Goal: Check status: Check status

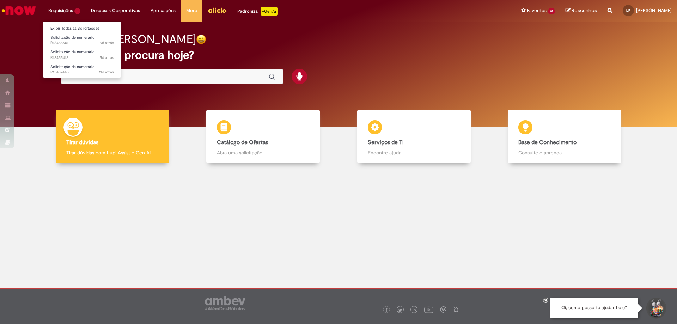
click at [57, 13] on li "Requisições 3 Exibir Todas as Solicitações Solicitação de numerário 5d atrás 5 …" at bounding box center [64, 10] width 43 height 21
click at [63, 13] on li "Requisições 3 Exibir Todas as Solicitações Solicitação de numerário 5d atrás 5 …" at bounding box center [64, 10] width 43 height 21
click at [68, 29] on link "Exibir Todas as Solicitações" at bounding box center [82, 29] width 78 height 8
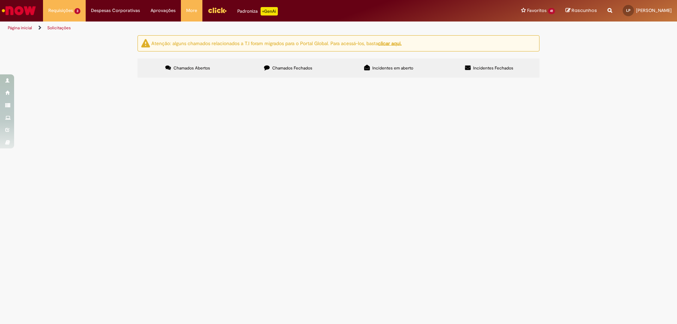
click at [0, 0] on img at bounding box center [0, 0] width 0 height 0
click at [0, 0] on span "BOLETO CETESB mes 08" at bounding box center [0, 0] width 0 height 0
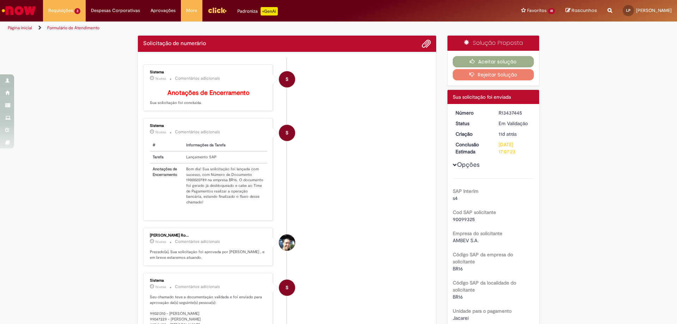
click at [193, 184] on div "Sistema 7d atrás 7 dias atrás Comentários adicionais # Informações da Tarefa Ta…" at bounding box center [207, 169] width 125 height 98
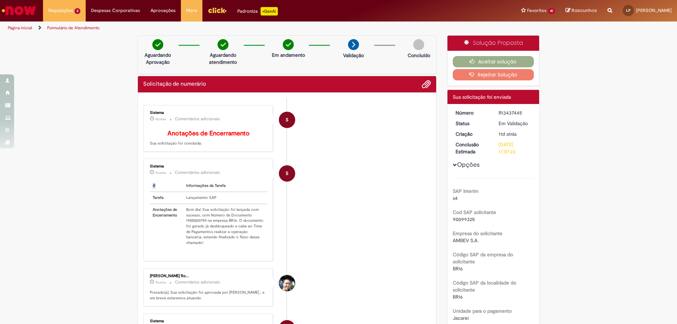
click at [193, 184] on div "Sistema 7d atrás 7 dias atrás Comentários adicionais # Informações da Tarefa Ta…" at bounding box center [207, 210] width 125 height 98
click at [190, 228] on td "Bom dia! Sua solicitação foi lançada com sucesso, com Número de Documento 19000…" at bounding box center [225, 226] width 84 height 45
copy td "1900020789"
click at [497, 61] on button "Aceitar solução" at bounding box center [492, 61] width 81 height 11
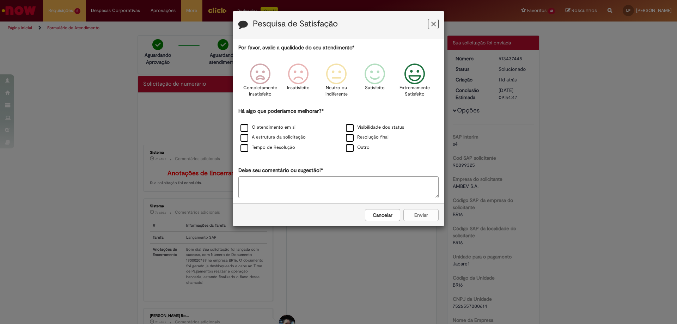
click at [422, 73] on icon "Feedback" at bounding box center [414, 73] width 26 height 21
click at [244, 129] on label "O atendimento em si" at bounding box center [267, 127] width 55 height 7
click at [417, 213] on button "Enviar" at bounding box center [420, 215] width 35 height 12
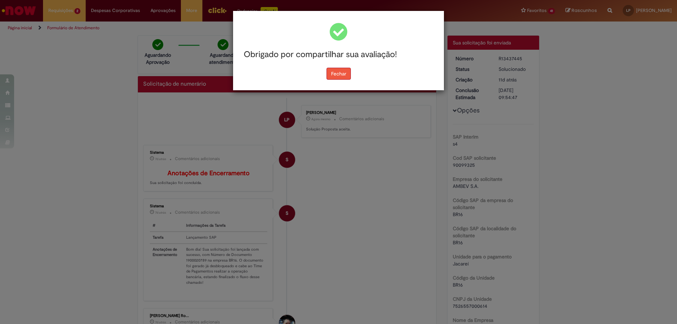
click at [328, 76] on button "Fechar" at bounding box center [338, 74] width 24 height 12
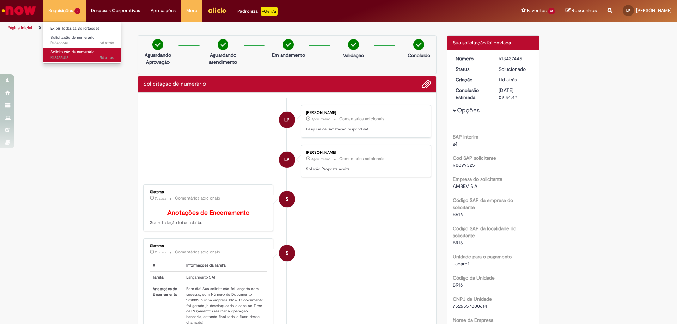
click at [73, 54] on span "Solicitação de numerário" at bounding box center [72, 51] width 44 height 5
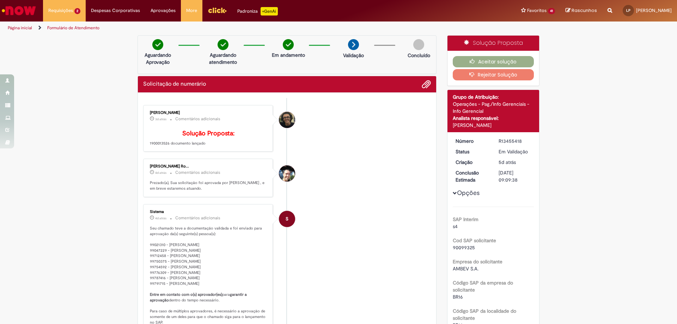
click at [160, 146] on p "Solução Proposta: 1900013526 documento lançado" at bounding box center [208, 138] width 117 height 16
copy p "1900013526"
click at [514, 63] on button "Aceitar solução" at bounding box center [492, 61] width 81 height 11
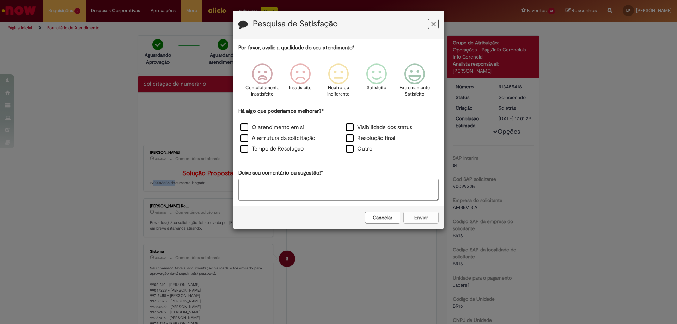
click at [432, 24] on icon "Feedback" at bounding box center [433, 23] width 5 height 7
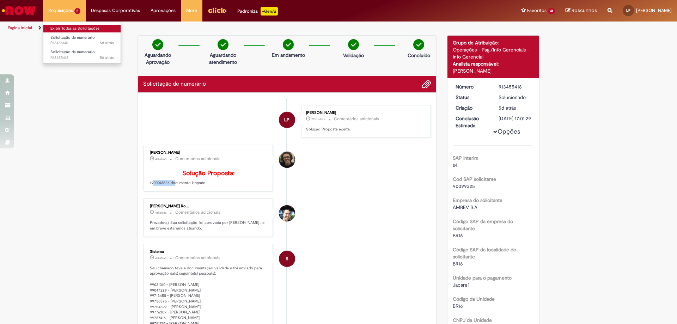
click at [65, 28] on link "Exibir Todas as Solicitações" at bounding box center [82, 29] width 78 height 8
